Goal: Information Seeking & Learning: Understand process/instructions

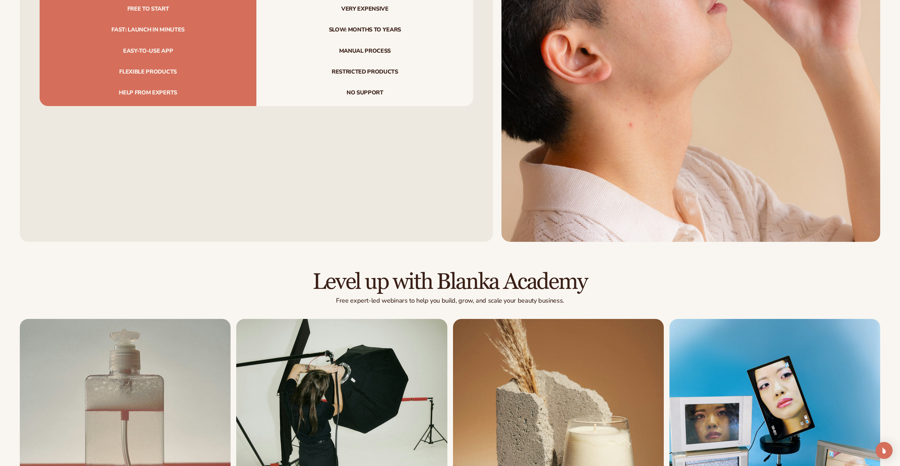
scroll to position [3150, 0]
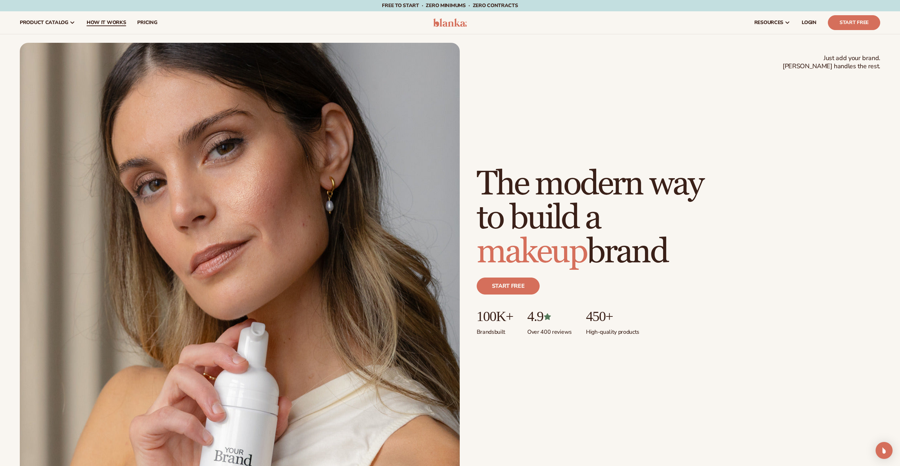
click at [105, 21] on span "How It Works" at bounding box center [107, 23] width 40 height 6
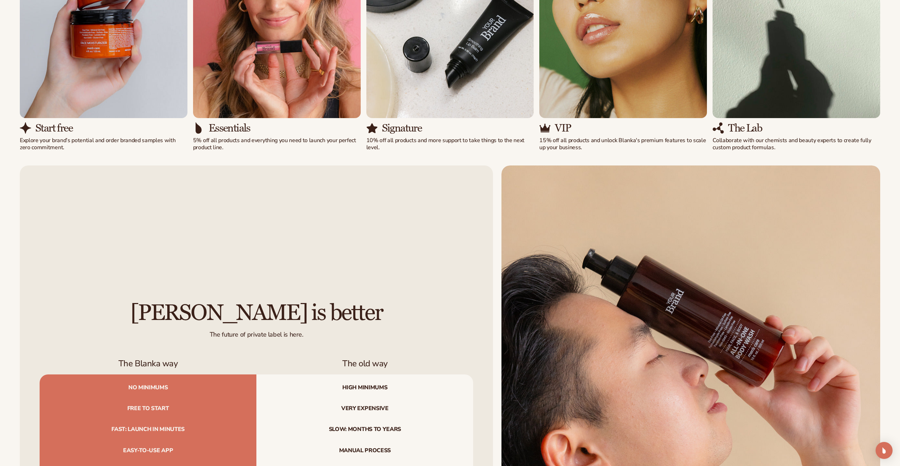
scroll to position [966, 0]
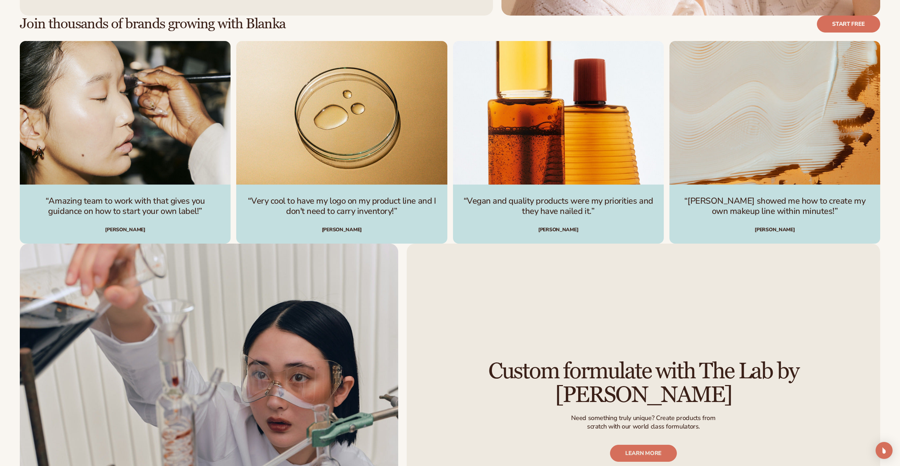
scroll to position [1219, 0]
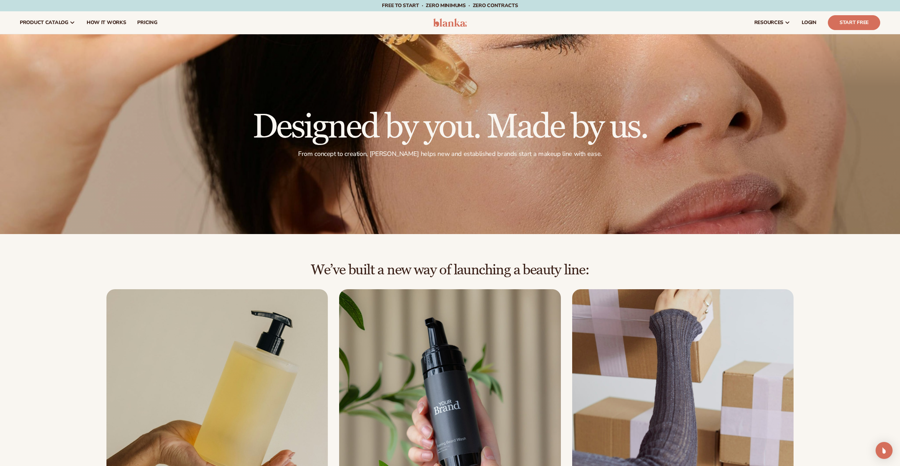
click at [448, 25] on img at bounding box center [450, 22] width 34 height 8
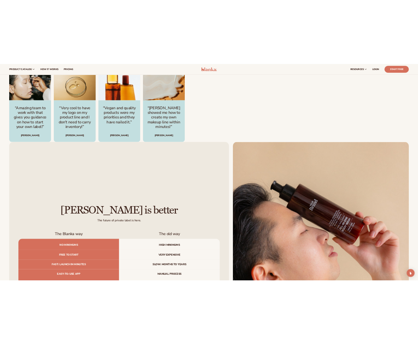
scroll to position [1805, 0]
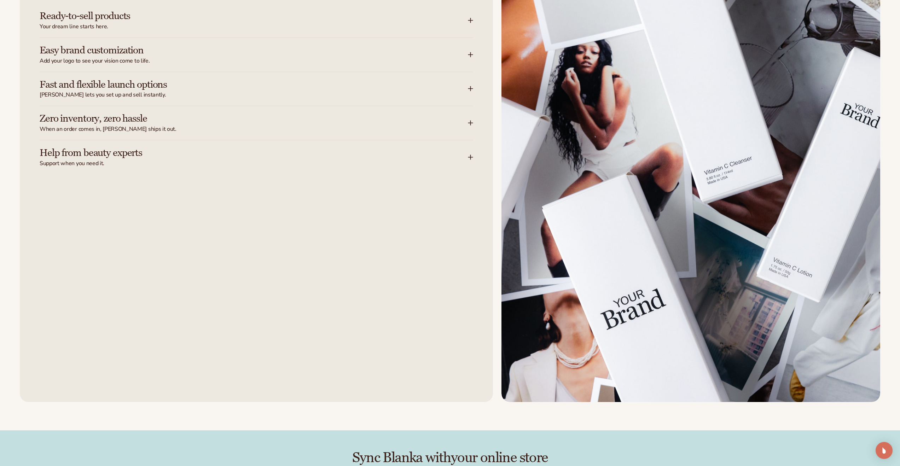
scroll to position [1457, 0]
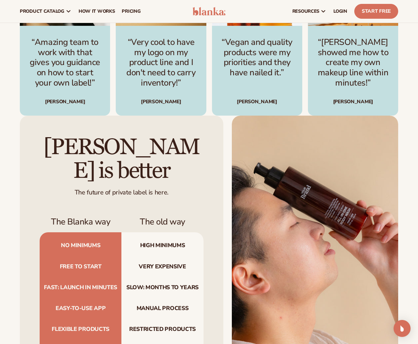
scroll to position [1696, 0]
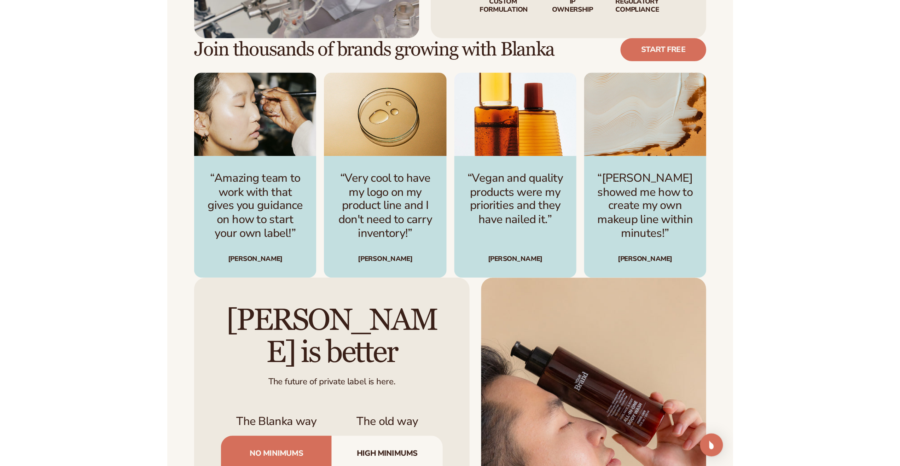
scroll to position [2475, 0]
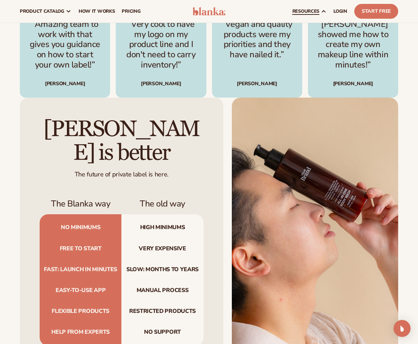
scroll to position [1694, 0]
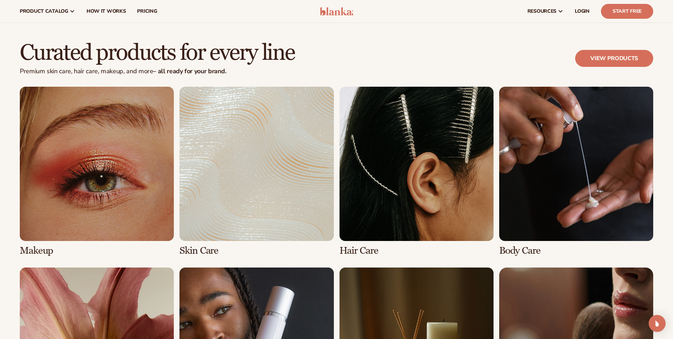
scroll to position [1205, 0]
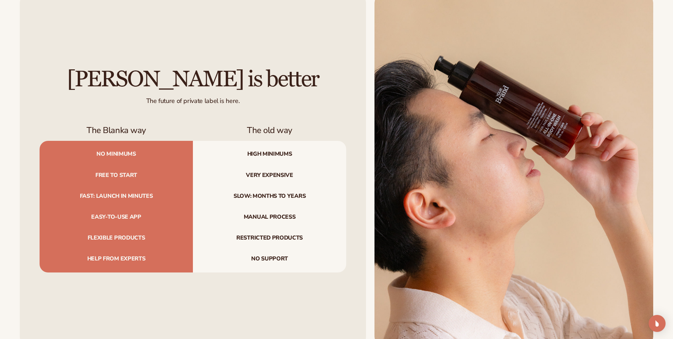
scroll to position [2423, 0]
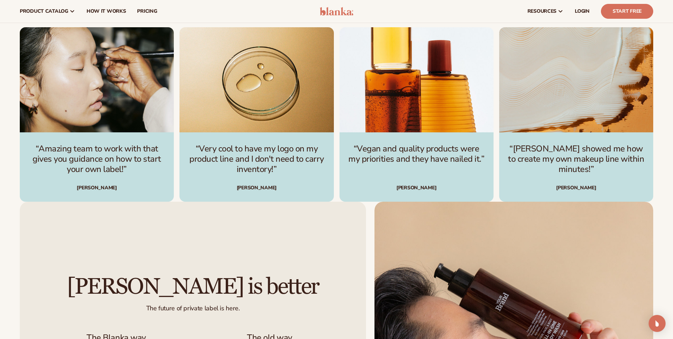
scroll to position [2089, 0]
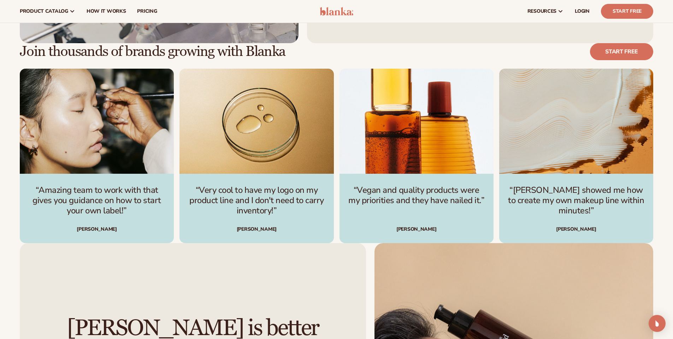
scroll to position [2051, 0]
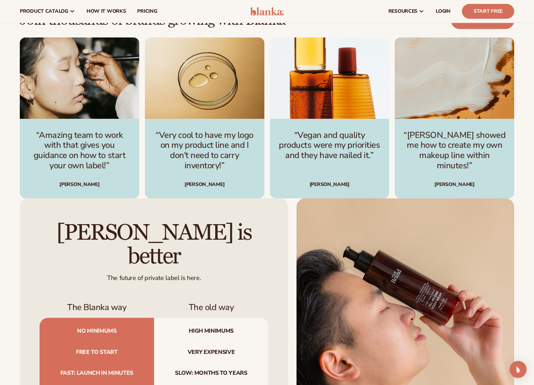
scroll to position [1816, 0]
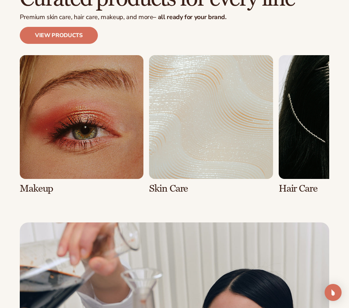
scroll to position [1862, 0]
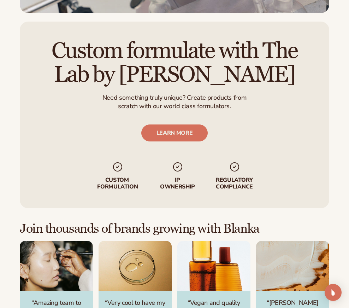
scroll to position [2416, 0]
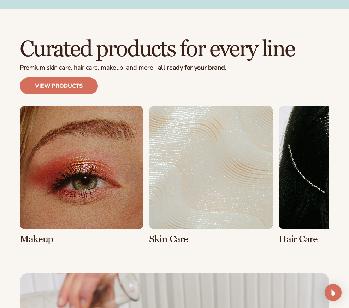
scroll to position [1776, 0]
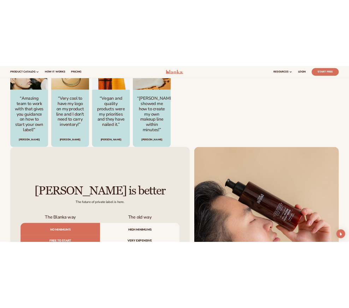
scroll to position [1862, 0]
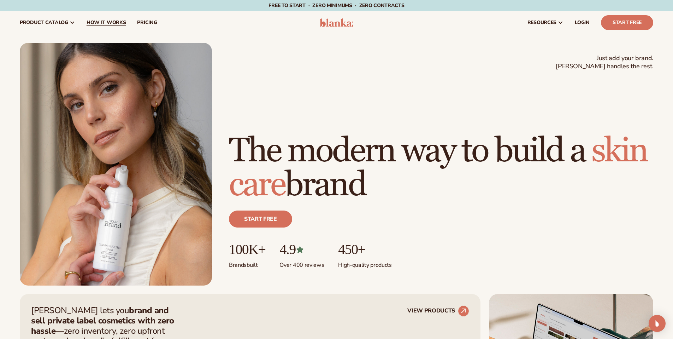
click at [117, 22] on span "How It Works" at bounding box center [107, 23] width 40 height 6
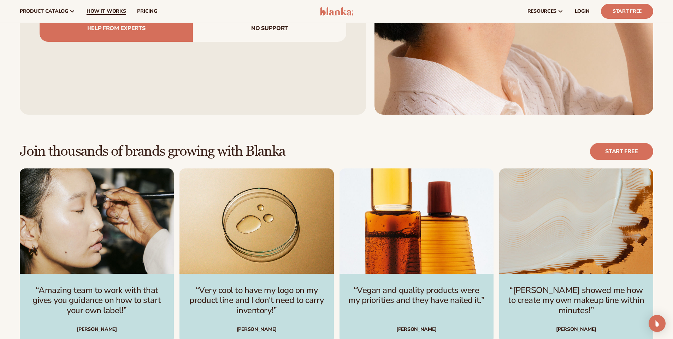
scroll to position [991, 0]
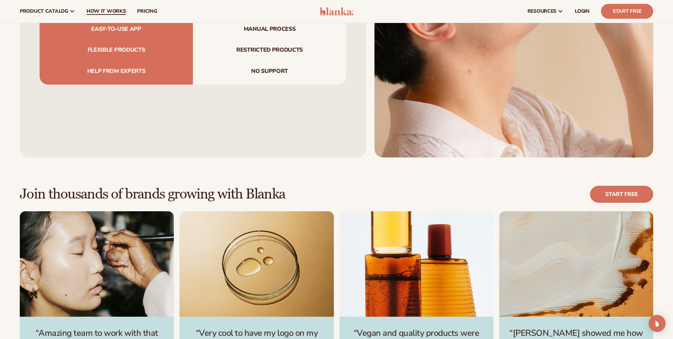
click at [113, 10] on span "How It Works" at bounding box center [107, 11] width 40 height 6
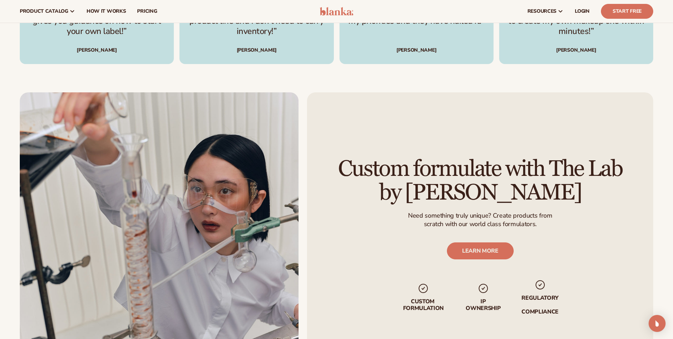
scroll to position [1202, 0]
